Goal: Ask a question

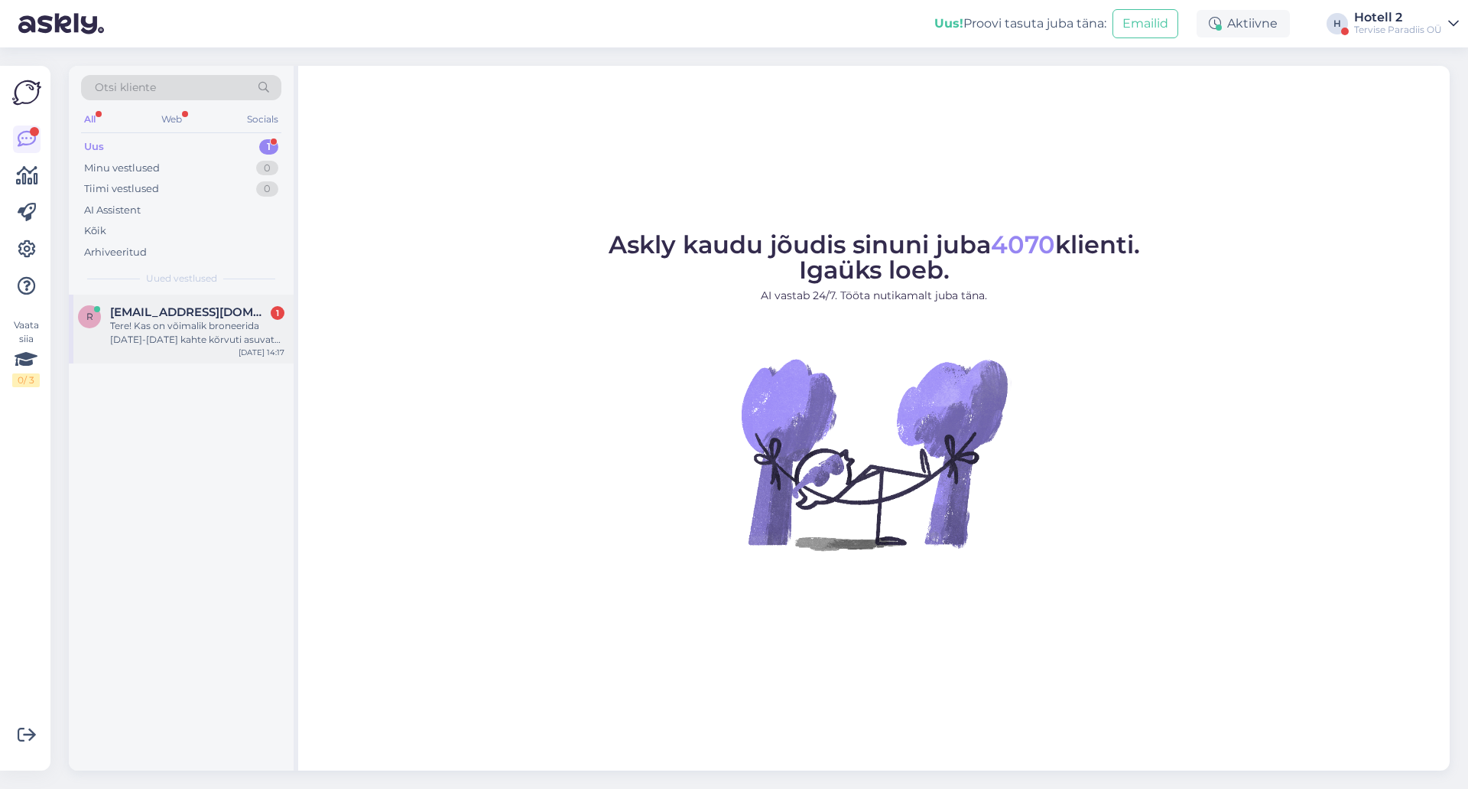
click at [190, 308] on span "[EMAIL_ADDRESS][DOMAIN_NAME]" at bounding box center [189, 312] width 159 height 14
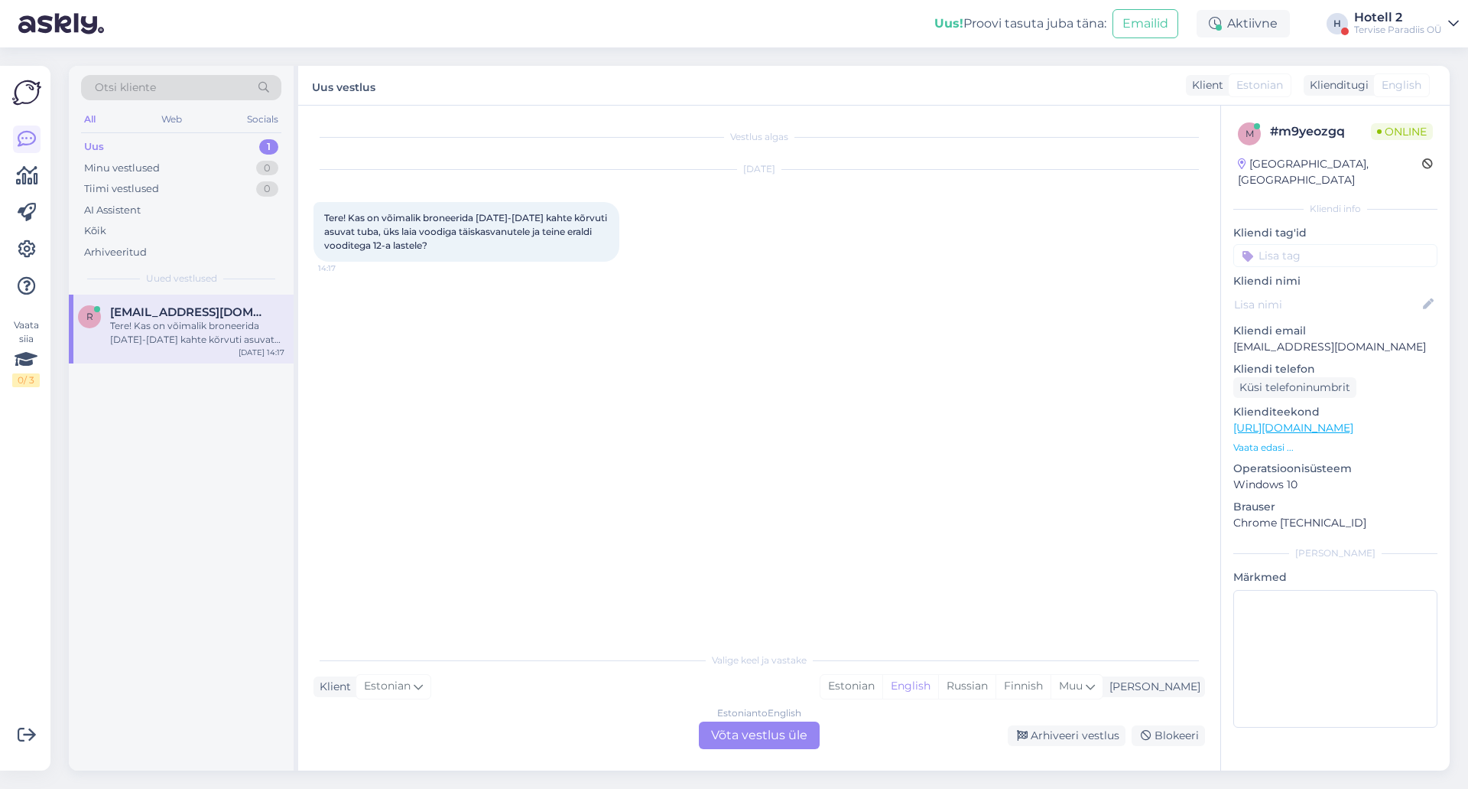
click at [810, 737] on div "Estonian to English Võta vestlus üle" at bounding box center [759, 735] width 121 height 28
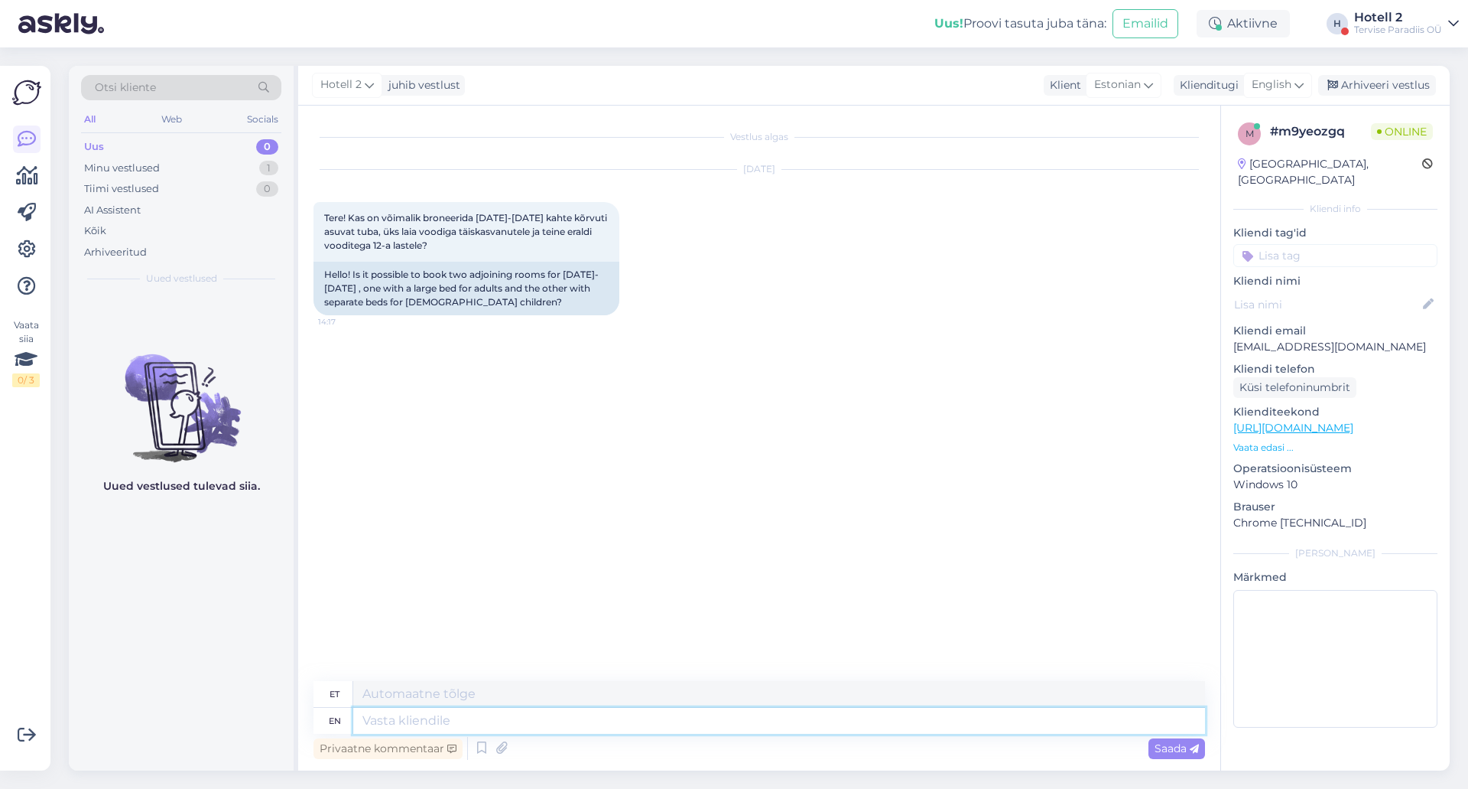
click at [714, 713] on textarea at bounding box center [779, 720] width 852 height 26
type textarea "Tere!"
type textarea "Tere! [GEOGRAPHIC_DATA]"
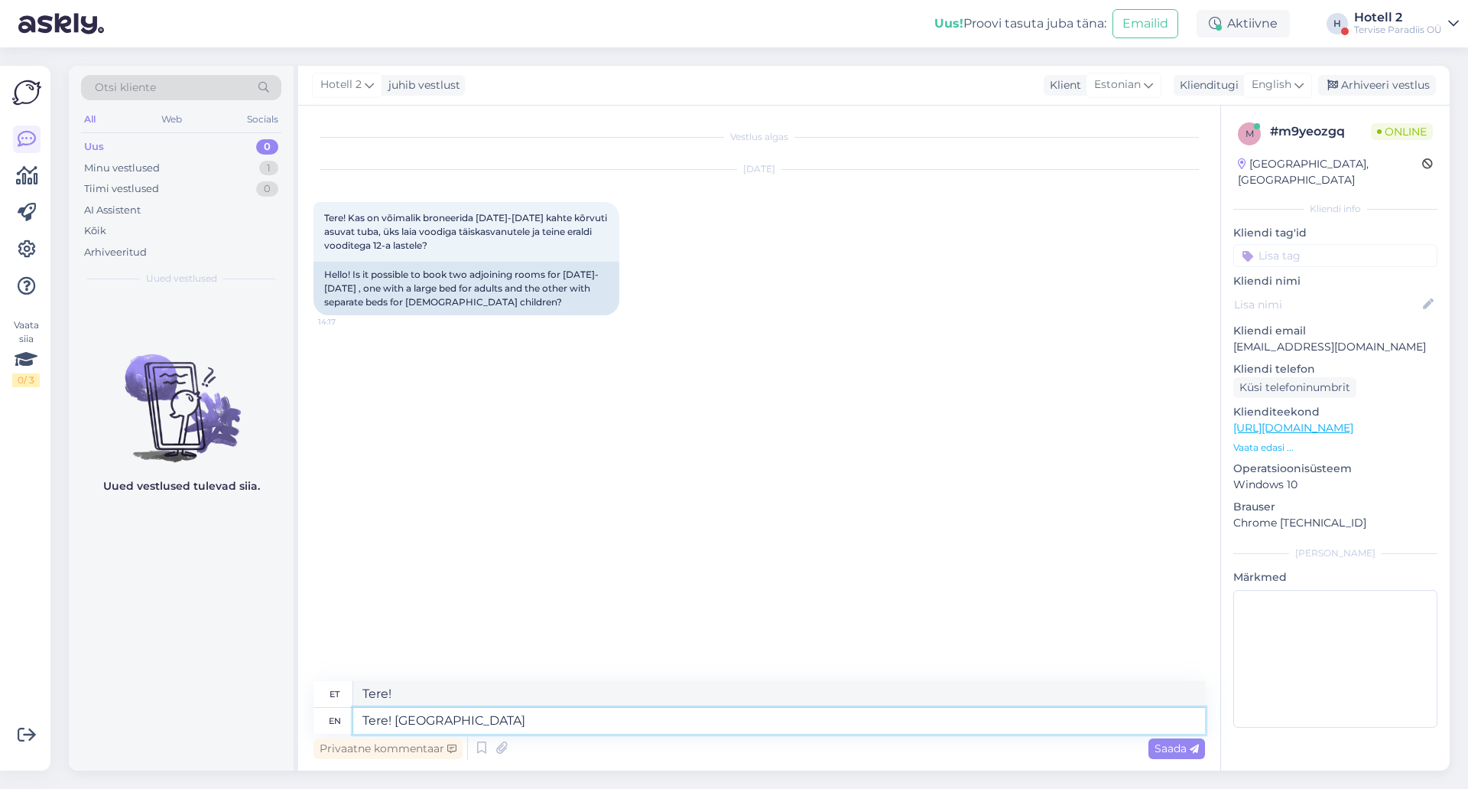
type textarea "Tere! Sõber"
type textarea "Tere! [GEOGRAPHIC_DATA]"
type textarea "Tere! Palun saatke m"
type textarea "Tere! Palun saatke"
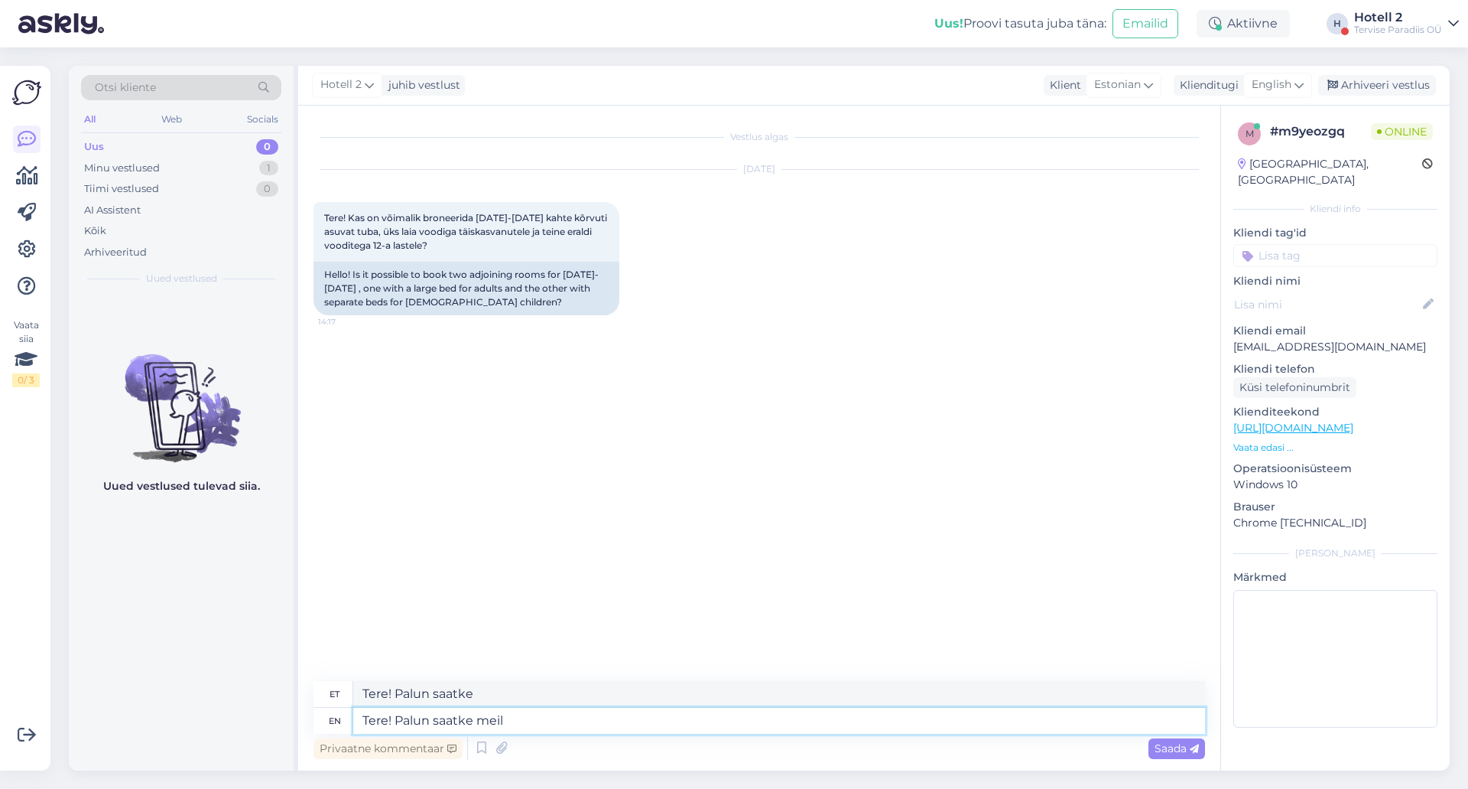
type textarea "Tere! Palun saatke meil s"
type textarea "Tere! Palun saatke mulle"
type textarea "Tere! Palun saatke meil [EMAIL_ADDRESS][DOMAIN_NAME]"
type textarea "Tere! Palun saatke meil [EMAIL_ADDRESS][DOMAIN_NAME], e"
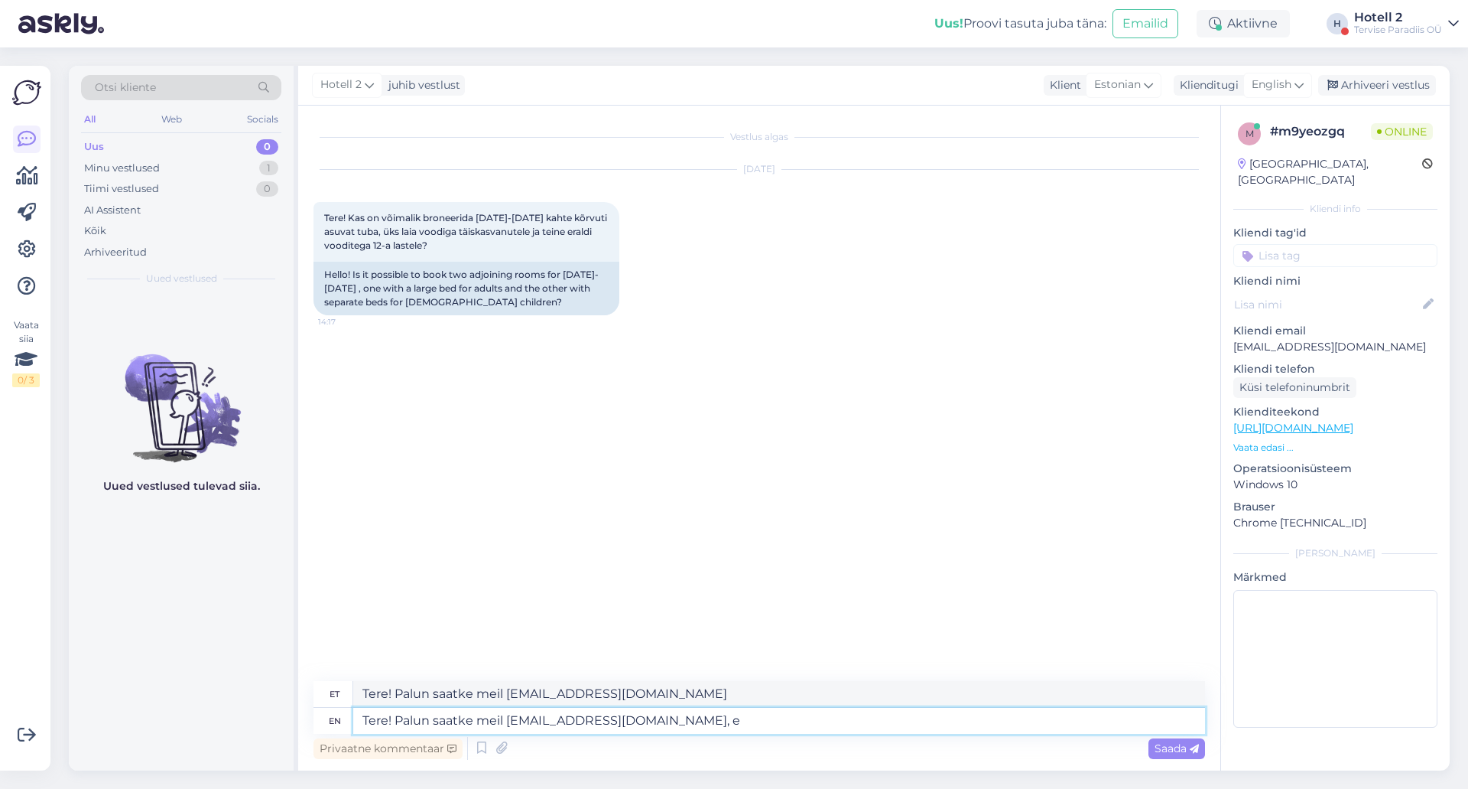
type textarea "Tere! Palun saatke meil [EMAIL_ADDRESS][DOMAIN_NAME],"
type textarea "Tere! Palun saatke meil [EMAIL_ADDRESS][DOMAIN_NAME], et"
type textarea "Tere! Palun saatke meil [EMAIL_ADDRESS][DOMAIN_NAME], et broneerida"
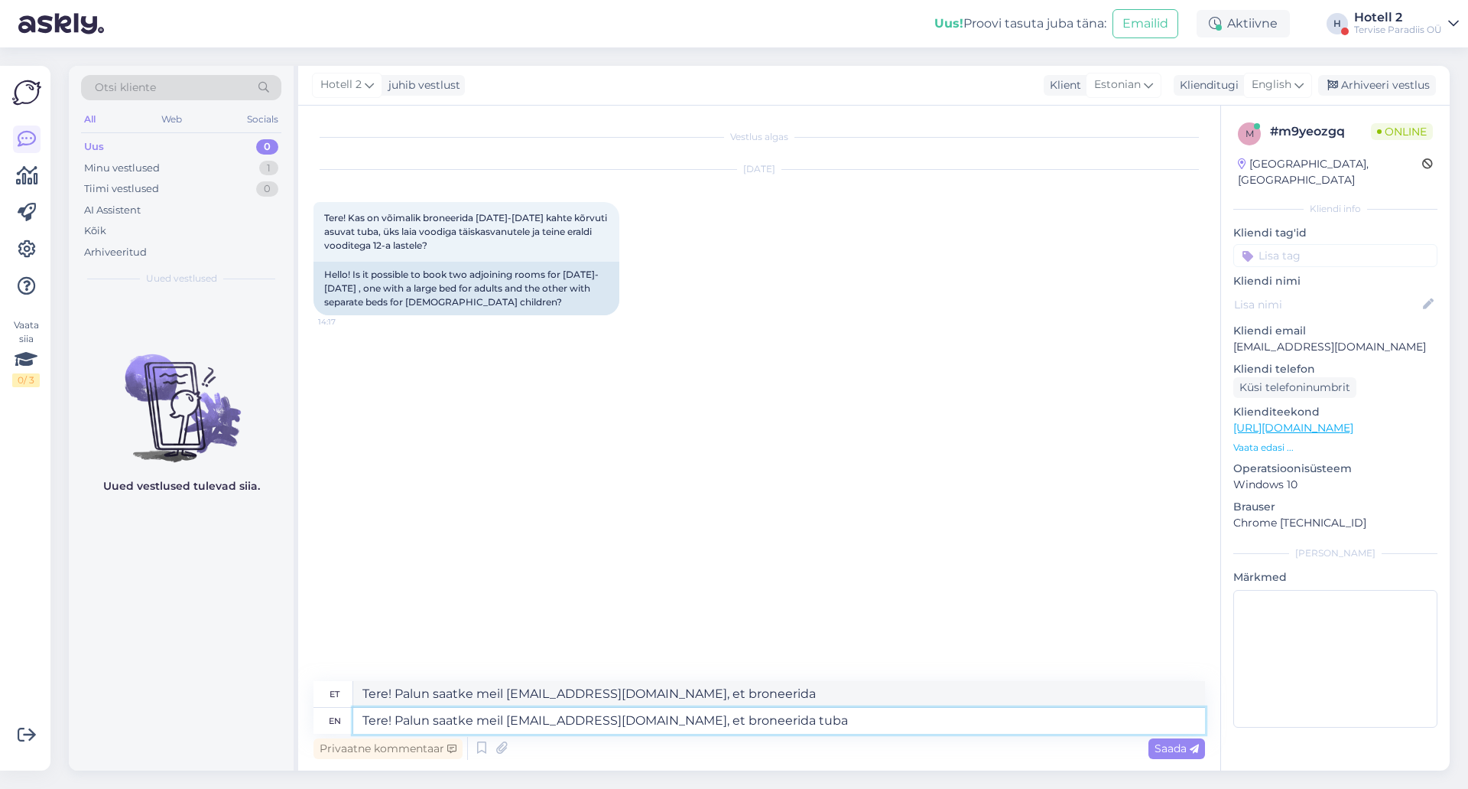
type textarea "Tere! Palun saatke meil [EMAIL_ADDRESS][DOMAIN_NAME], et broneerida tuba!"
click at [1193, 750] on icon at bounding box center [1194, 748] width 9 height 9
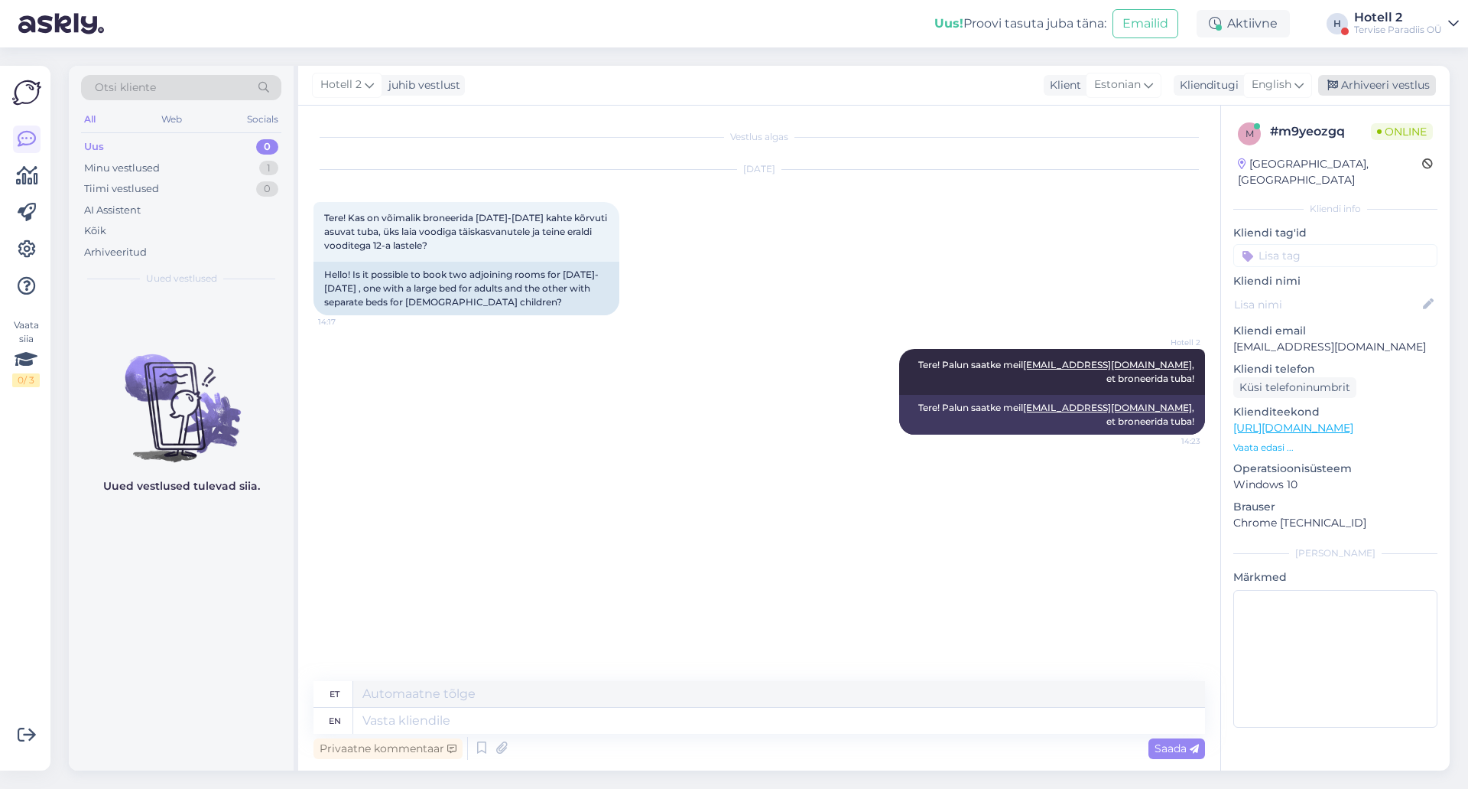
click at [1362, 92] on div "Arhiveeri vestlus" at bounding box center [1378, 85] width 118 height 21
